Goal: Information Seeking & Learning: Find specific fact

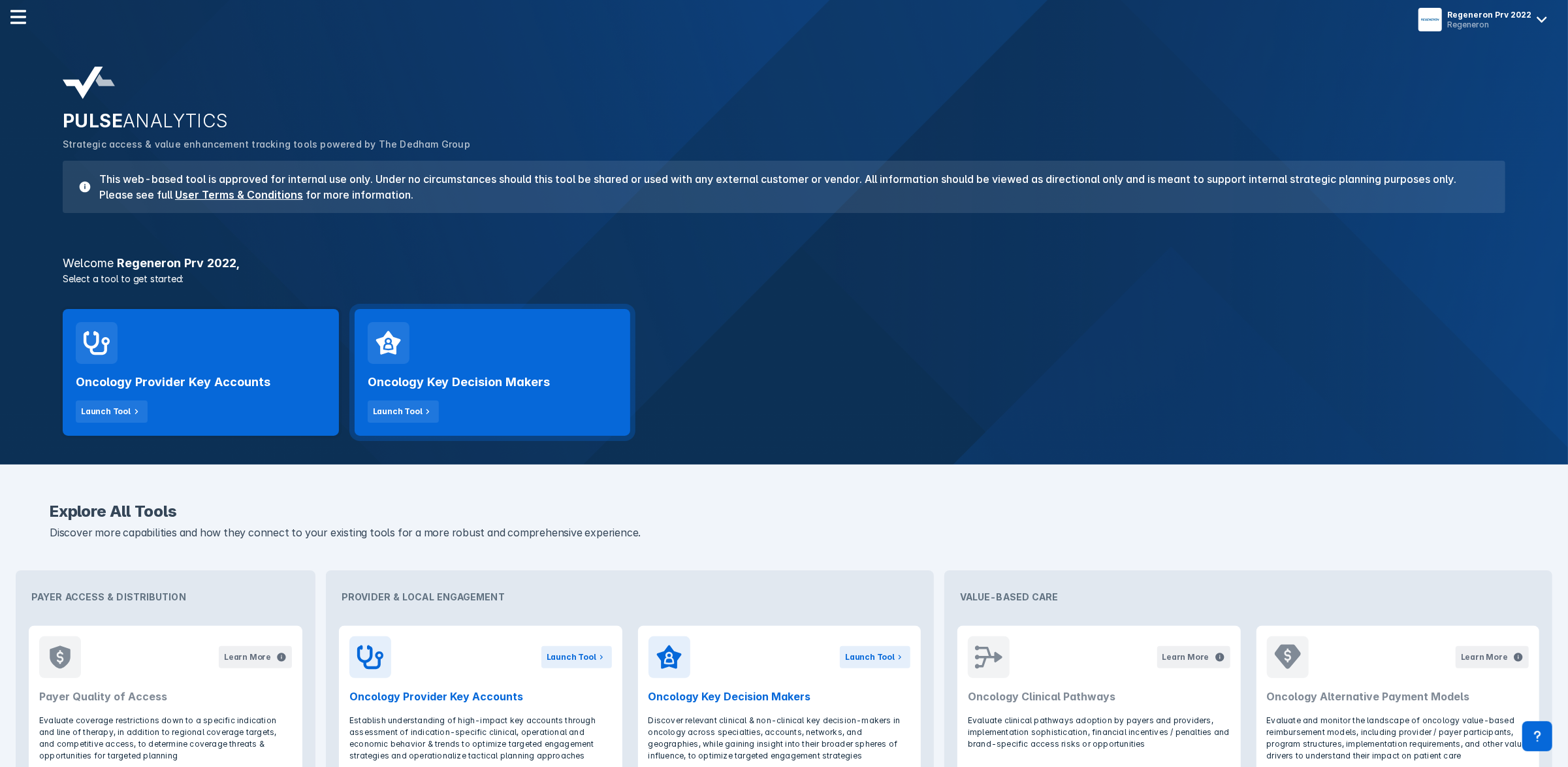
click at [487, 392] on div "Oncology Key Decision Makers Launch Tool" at bounding box center [492, 393] width 250 height 58
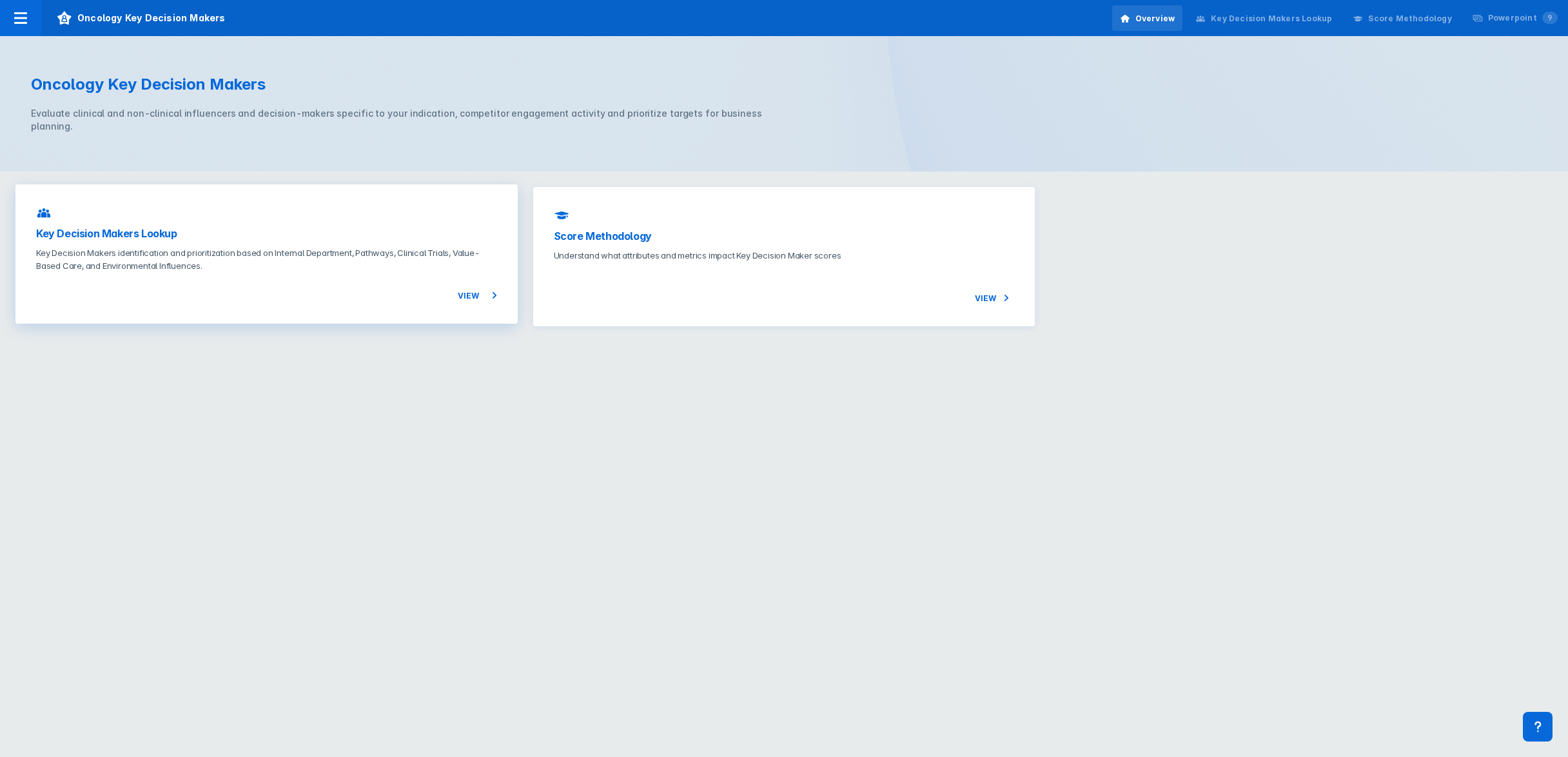
click at [392, 226] on h3 "Key Decision Makers Lookup" at bounding box center [266, 233] width 461 height 16
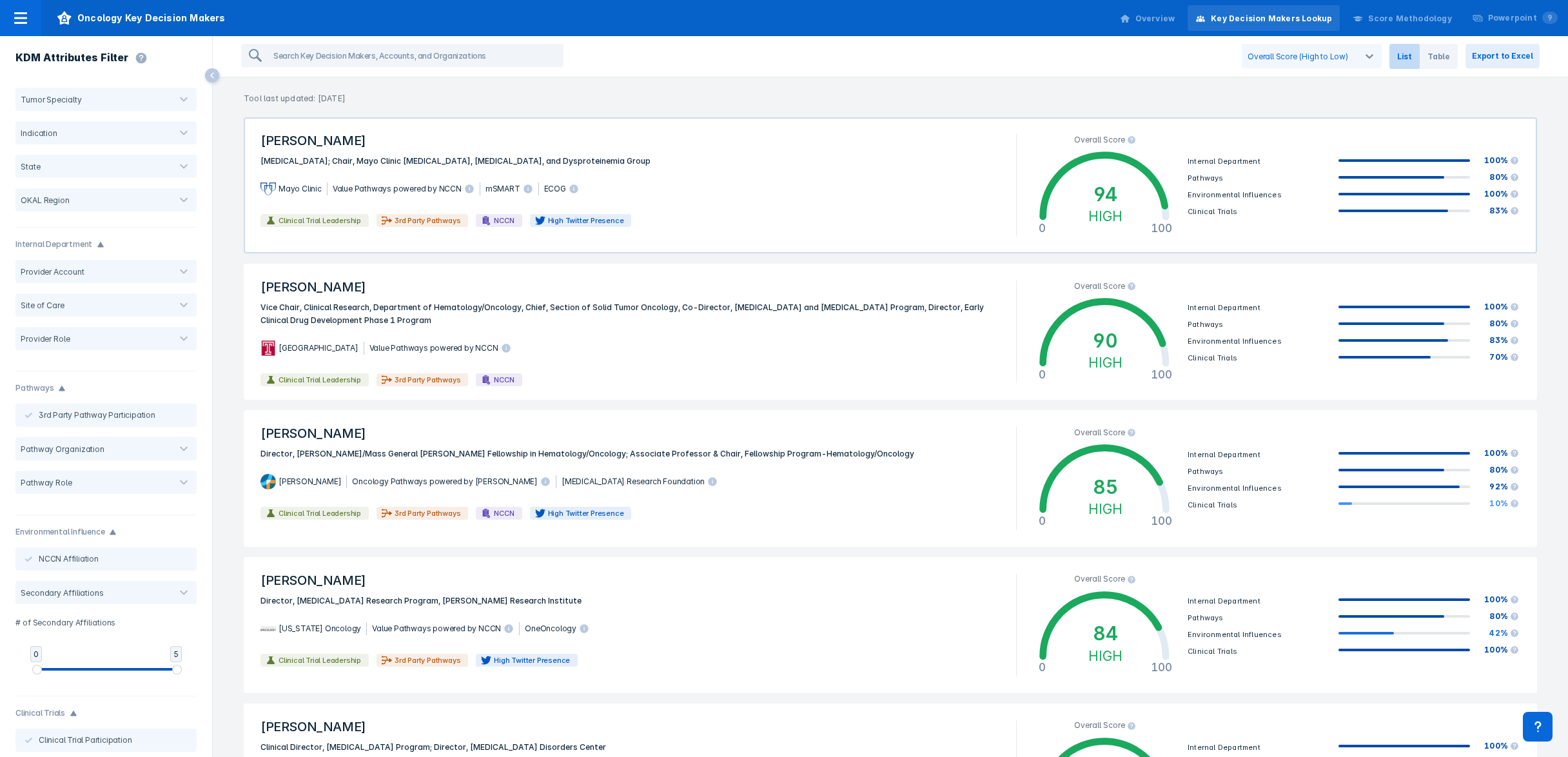
click at [723, 219] on div "Clinical Trial Leadership 3rd Party Pathways NCCN High Twitter Presence" at bounding box center [630, 220] width 756 height 21
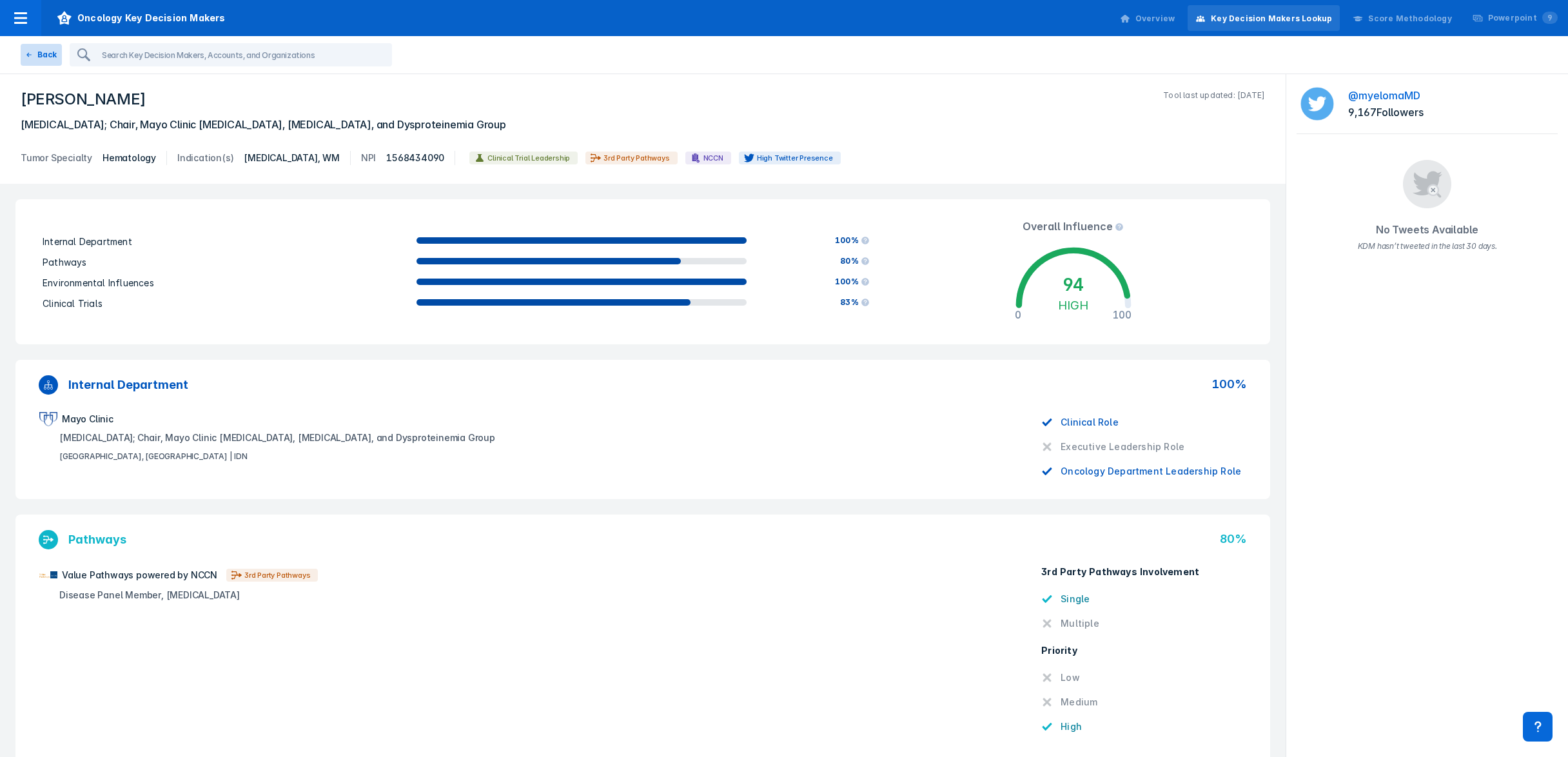
click at [39, 48] on button "Back" at bounding box center [41, 54] width 41 height 22
